Goal: Obtain resource: Obtain resource

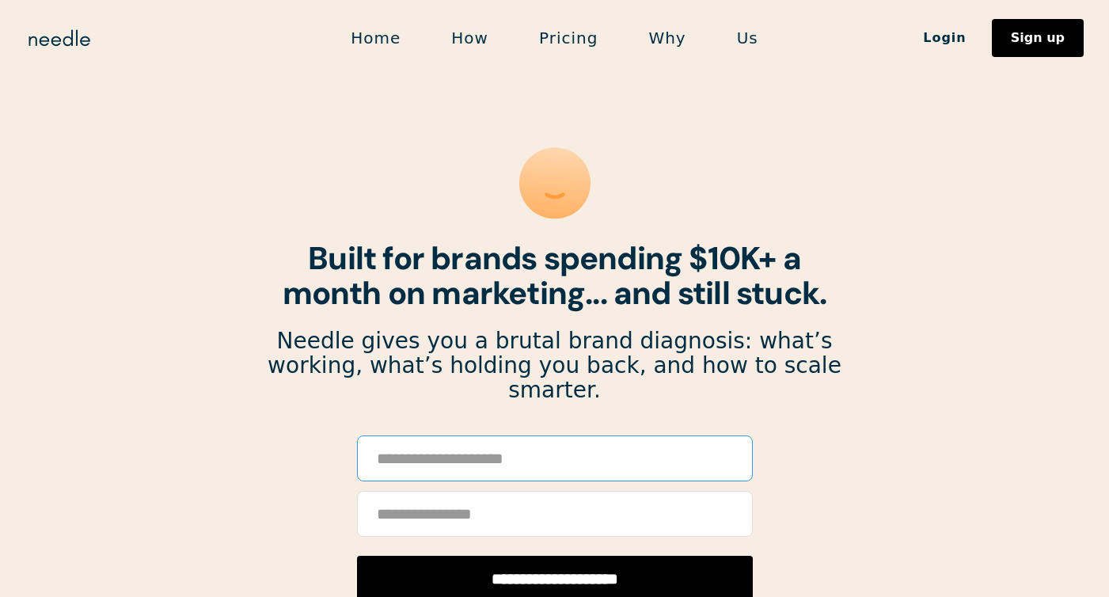
click at [474, 450] on input "Email Form" at bounding box center [555, 458] width 396 height 46
click at [427, 494] on input "Email Form" at bounding box center [555, 514] width 396 height 46
